Goal: Information Seeking & Learning: Learn about a topic

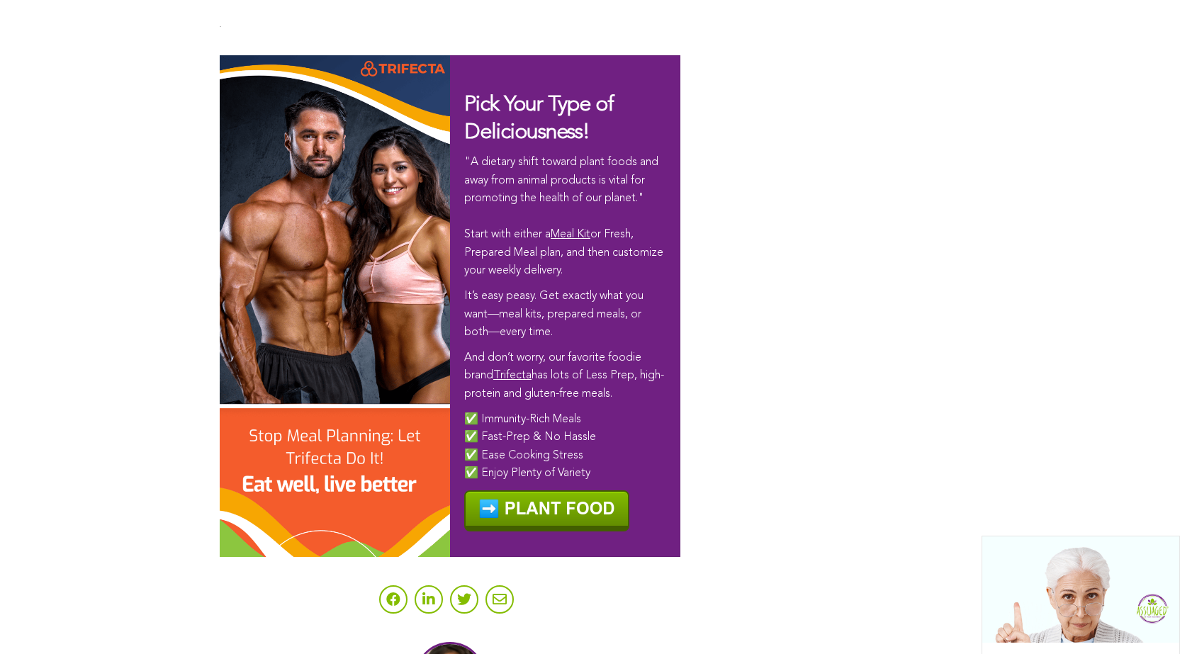
scroll to position [8609, 0]
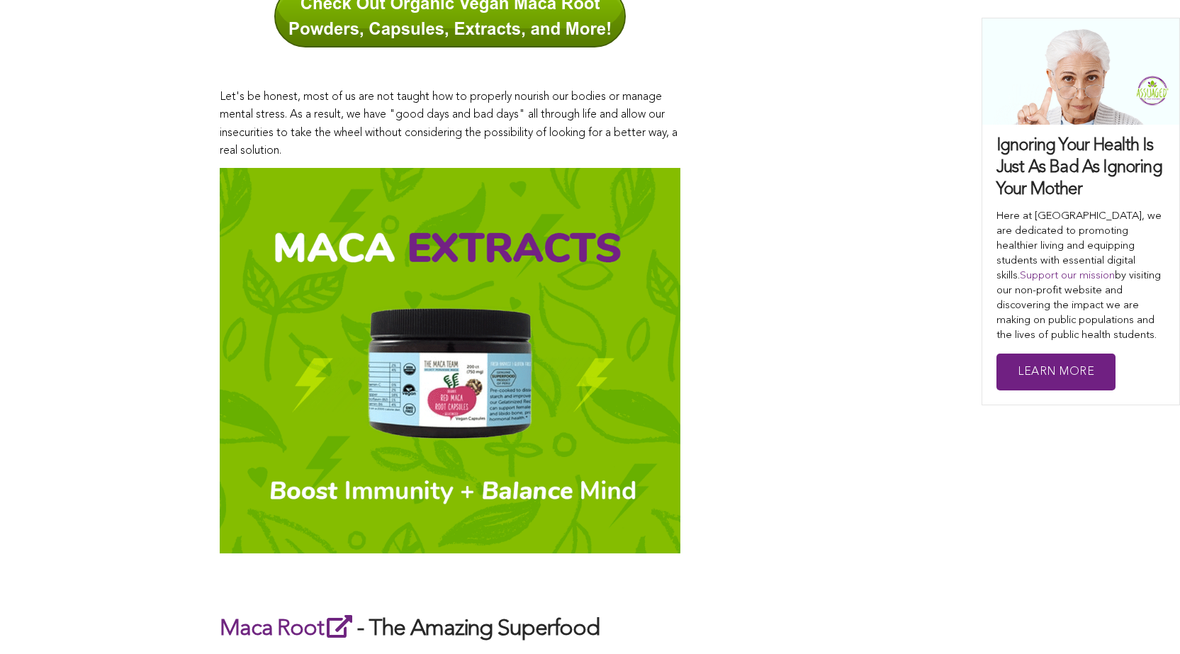
scroll to position [918, 0]
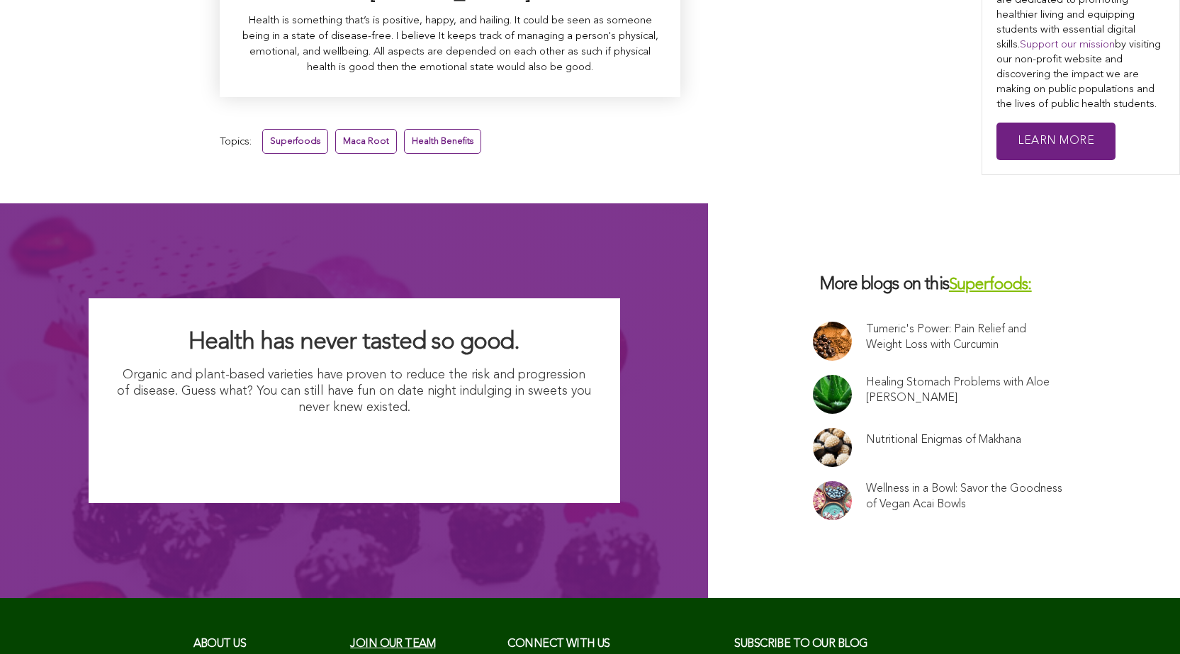
scroll to position [9504, 0]
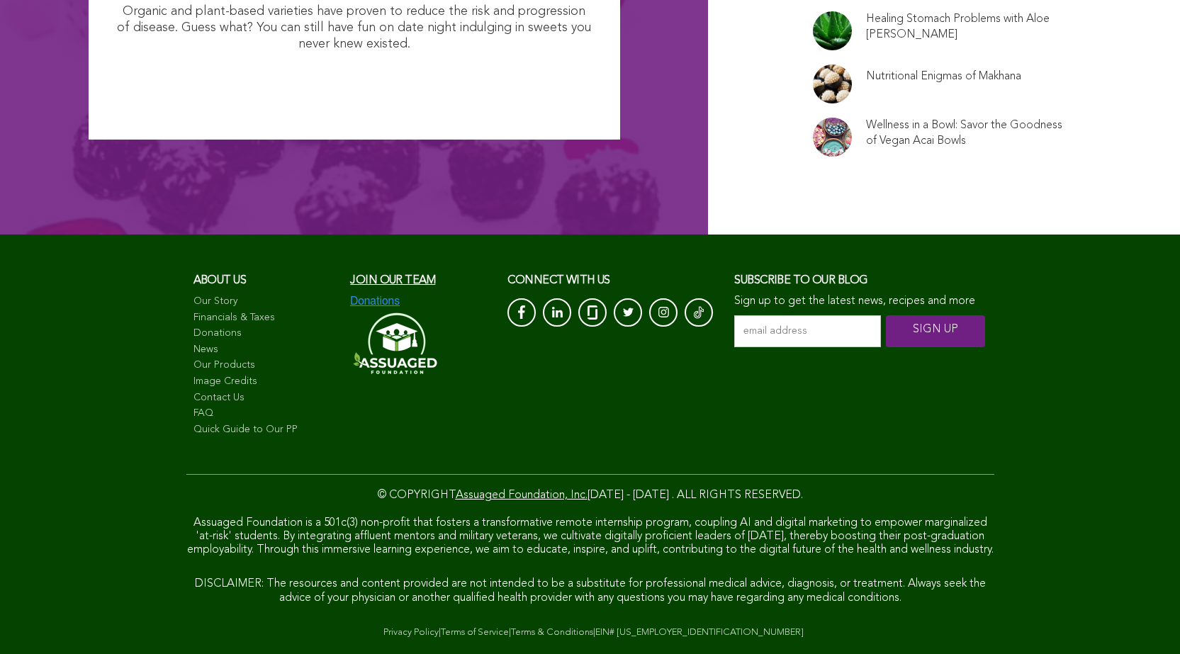
click at [193, 407] on link "FAQ" at bounding box center [264, 414] width 143 height 14
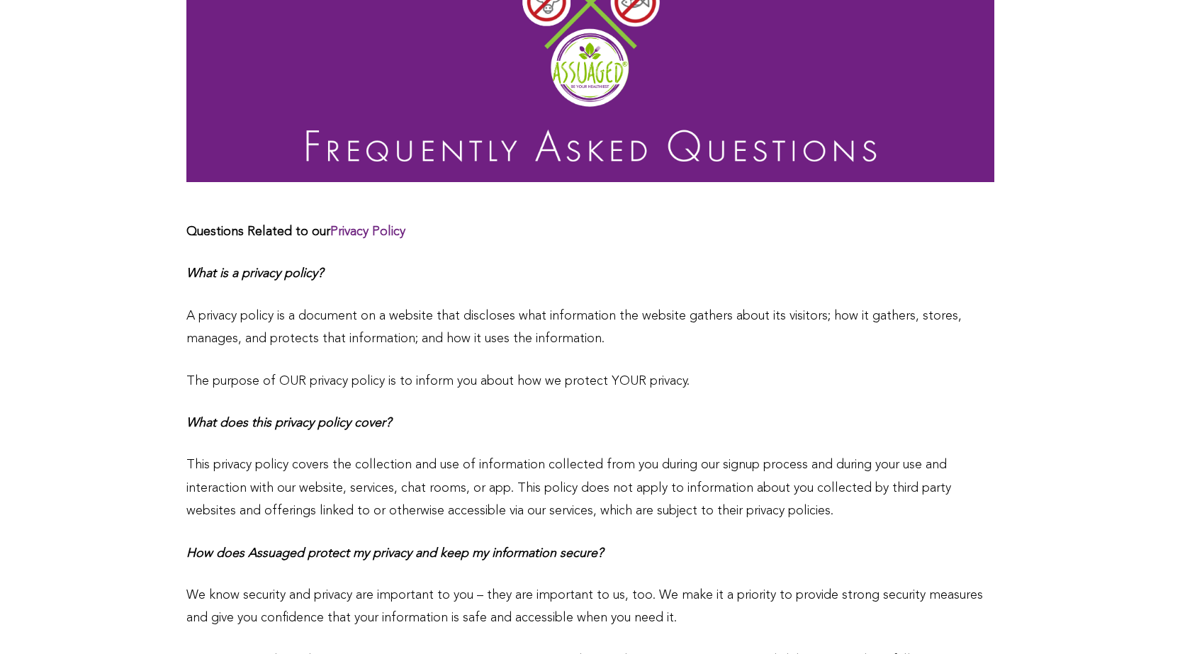
scroll to position [39, 0]
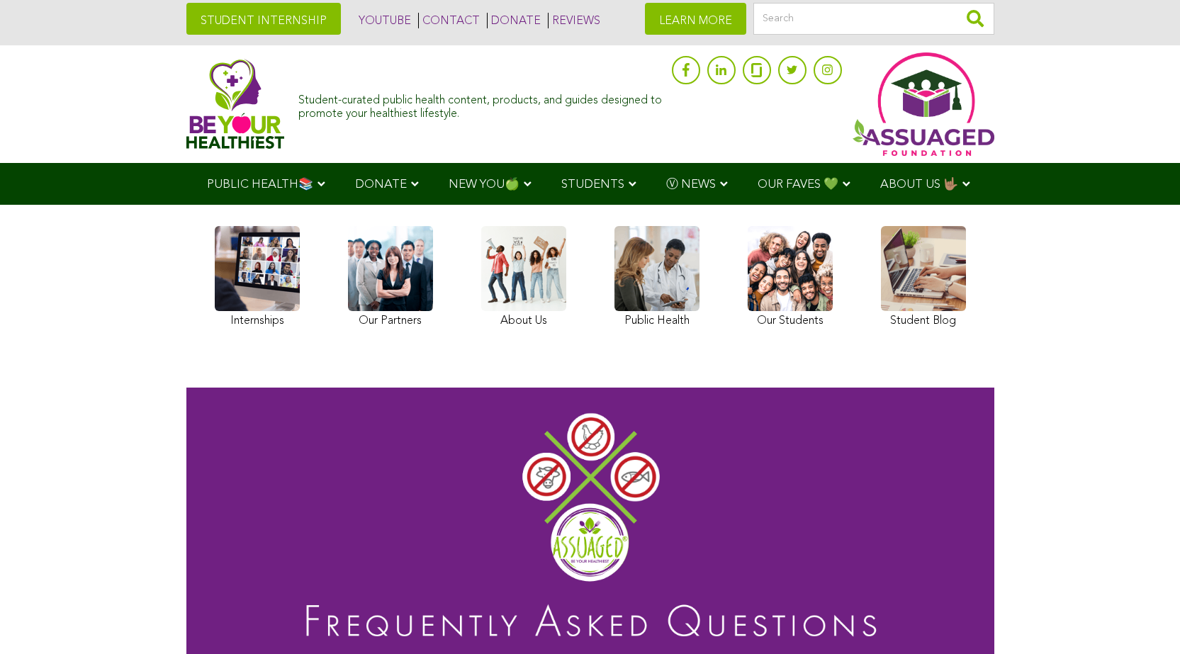
click at [186, 103] on img at bounding box center [235, 104] width 98 height 90
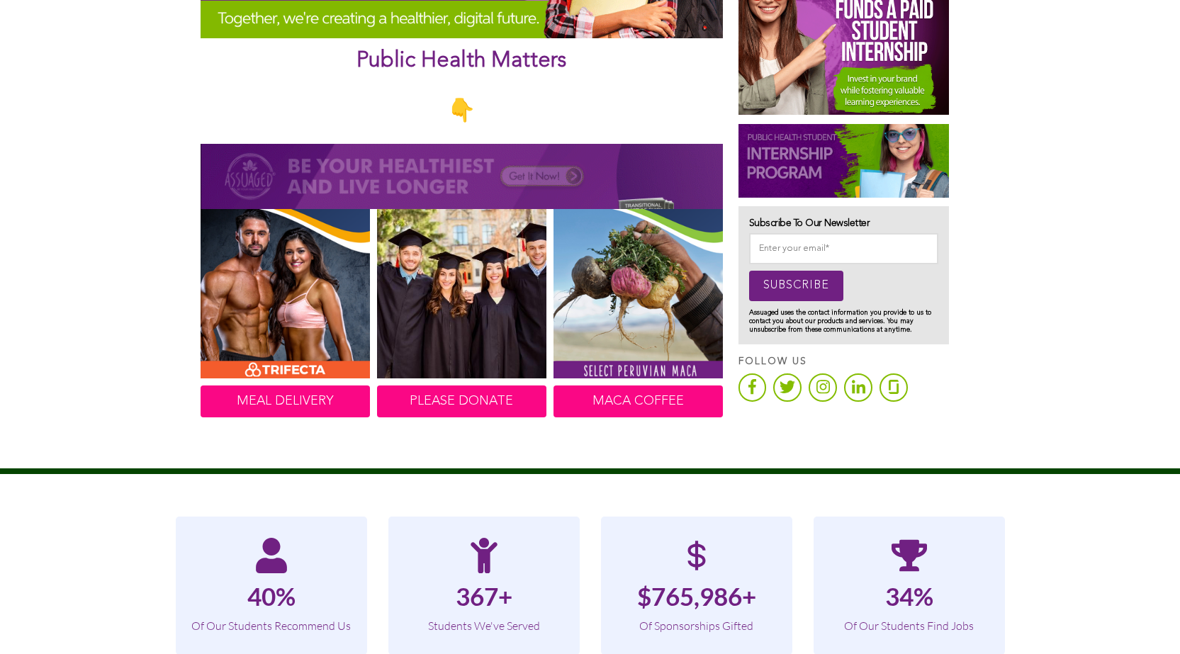
scroll to position [251, 0]
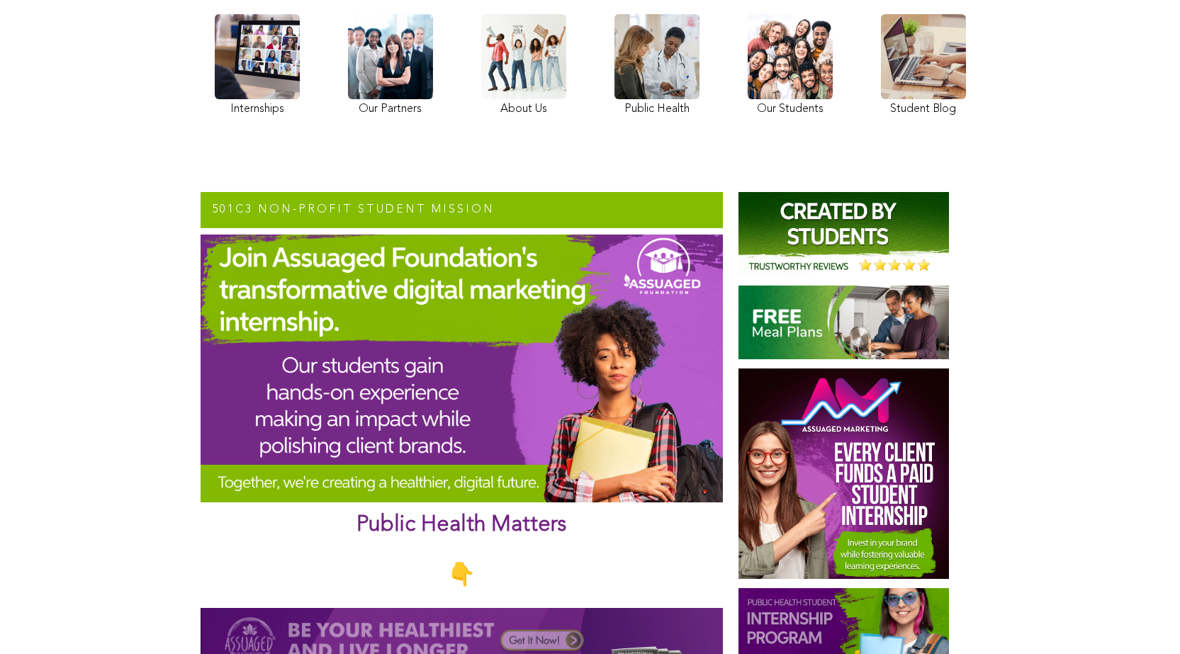
click at [748, 108] on link at bounding box center [790, 67] width 85 height 106
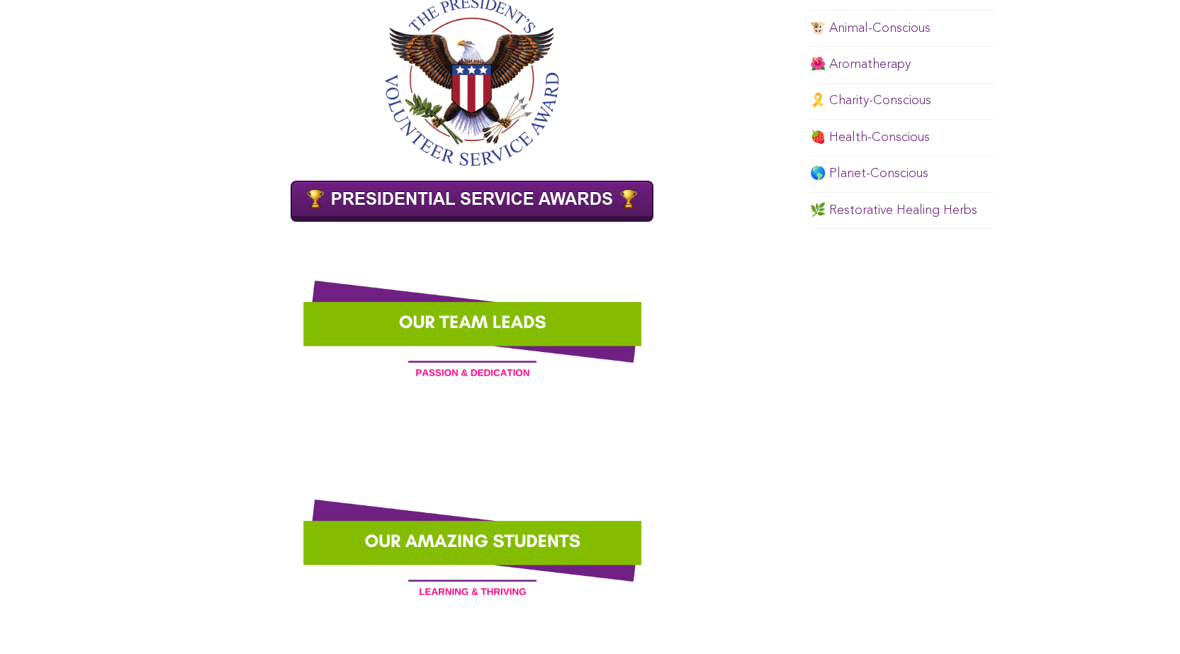
scroll to position [1095, 0]
